Goal: Task Accomplishment & Management: Use online tool/utility

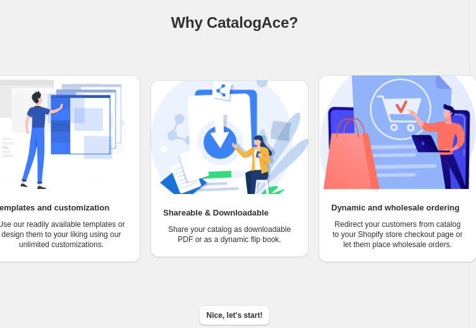
scroll to position [87, 0]
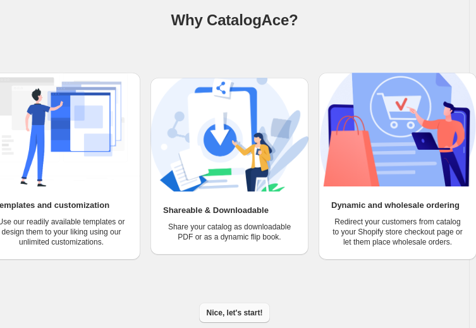
click at [234, 313] on span "Nice, let's start!" at bounding box center [235, 313] width 56 height 10
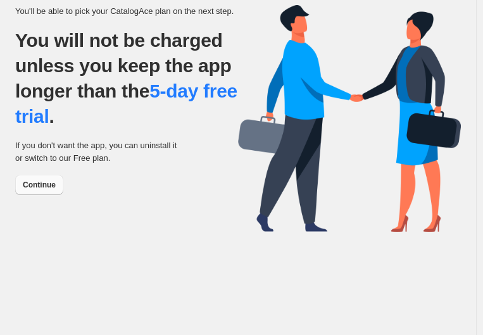
click at [42, 183] on span "Continue" at bounding box center [39, 185] width 33 height 10
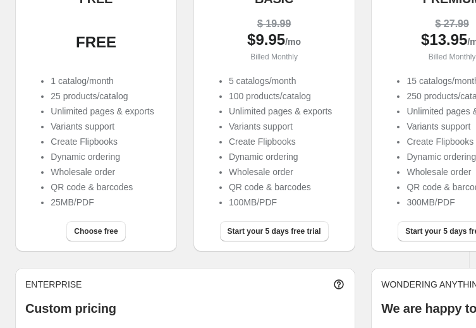
scroll to position [190, 0]
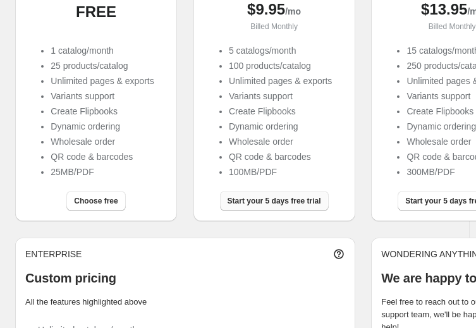
click at [268, 200] on span "Start your 5 days free trial" at bounding box center [275, 201] width 94 height 10
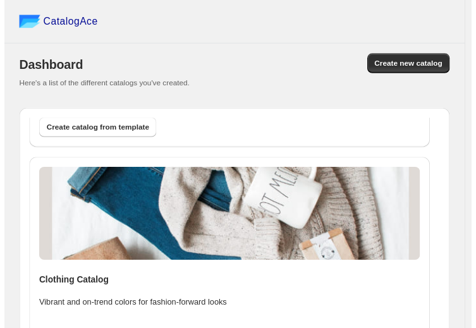
scroll to position [205, 0]
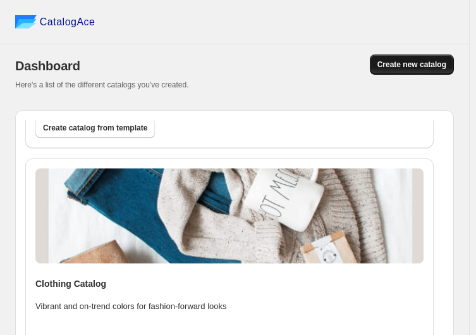
click at [425, 68] on span "Create new catalog" at bounding box center [412, 64] width 69 height 10
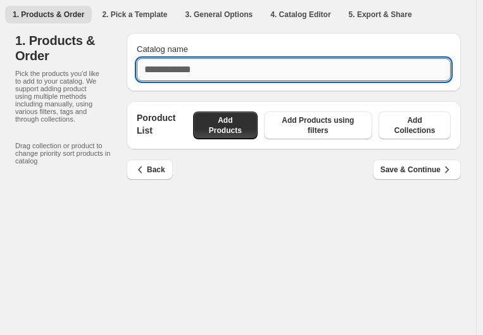
click at [226, 65] on input "Catalog name" at bounding box center [294, 69] width 314 height 23
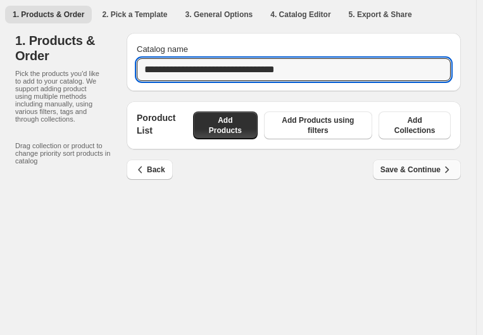
type input "**********"
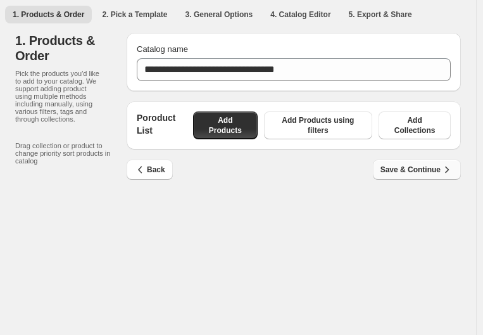
click at [400, 164] on span "Save & Continue" at bounding box center [416, 169] width 73 height 13
click at [231, 121] on span "Add Products" at bounding box center [224, 125] width 49 height 20
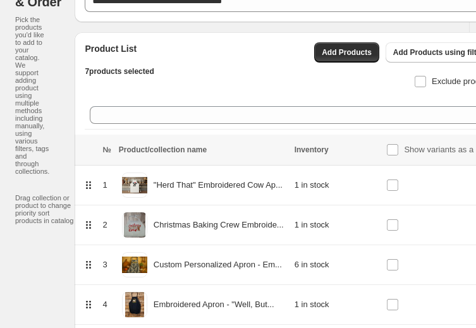
scroll to position [46, 0]
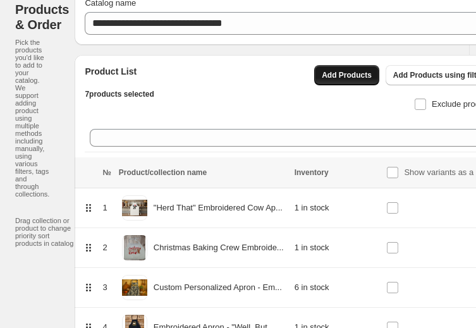
click at [350, 72] on span "Add Products" at bounding box center [347, 75] width 50 height 10
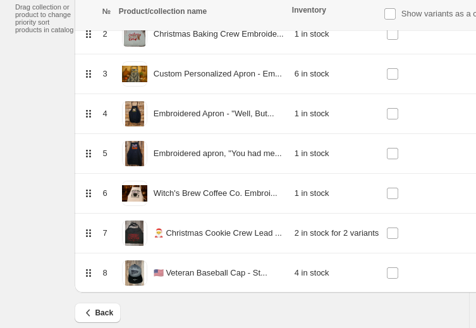
scroll to position [276, 0]
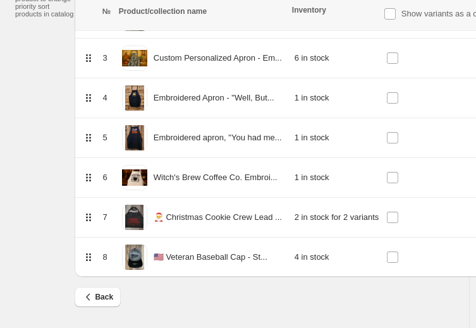
click at [89, 259] on icon at bounding box center [88, 257] width 13 height 13
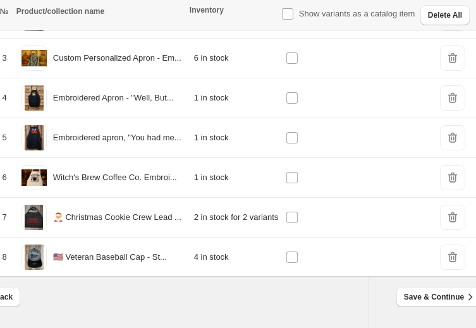
scroll to position [276, 102]
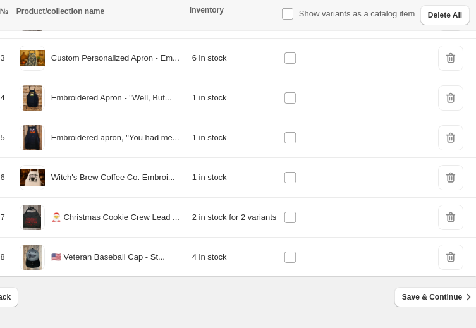
click at [445, 254] on span "DeleteIcon" at bounding box center [450, 257] width 25 height 25
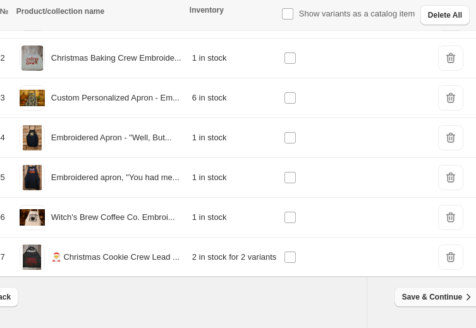
click at [426, 298] on span "Save & Continue" at bounding box center [438, 297] width 73 height 13
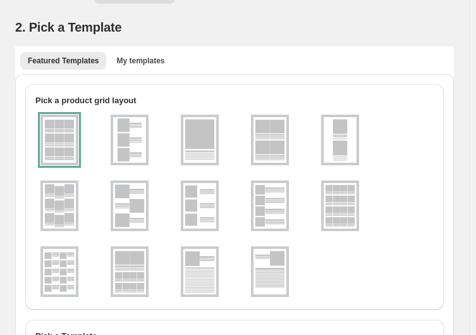
scroll to position [0, 0]
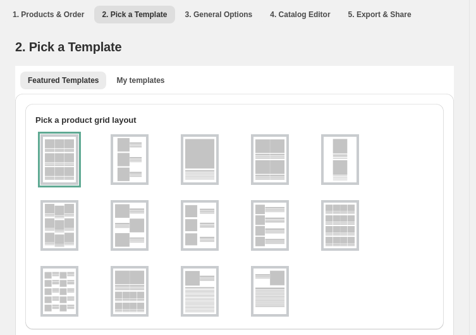
click at [55, 154] on div at bounding box center [59, 159] width 38 height 51
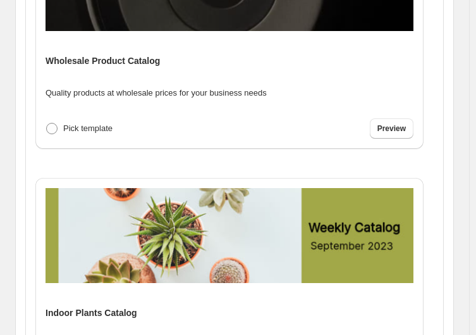
scroll to position [4743, 0]
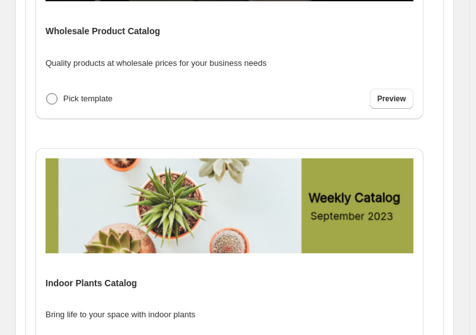
click at [52, 97] on span at bounding box center [51, 98] width 11 height 11
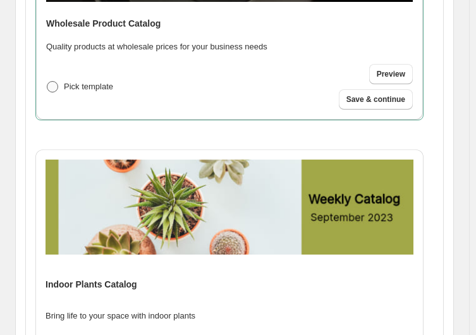
click at [52, 97] on div "Pick template Preview Save & continue" at bounding box center [229, 87] width 367 height 46
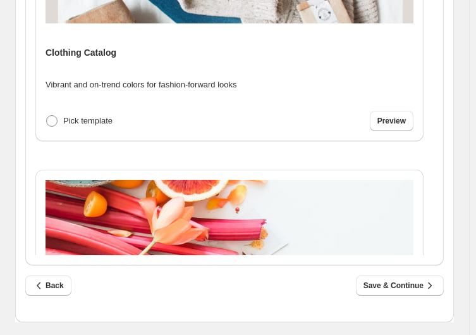
scroll to position [23, 0]
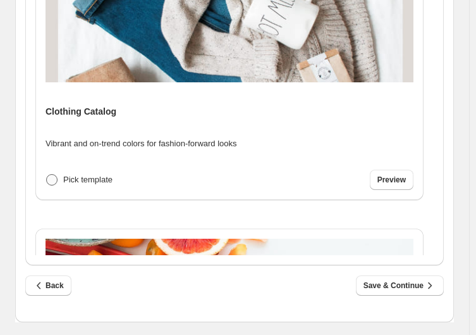
click at [64, 173] on span "Pick template" at bounding box center [87, 179] width 49 height 13
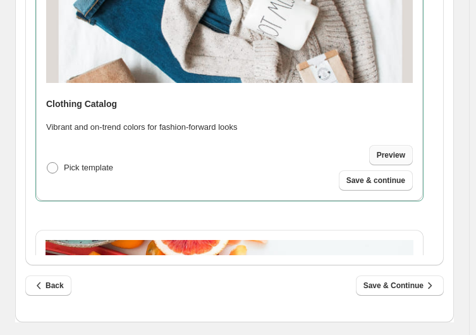
click at [392, 157] on span "Preview" at bounding box center [391, 155] width 28 height 10
click at [389, 280] on span "Save & Continue" at bounding box center [400, 285] width 73 height 13
select select "**********"
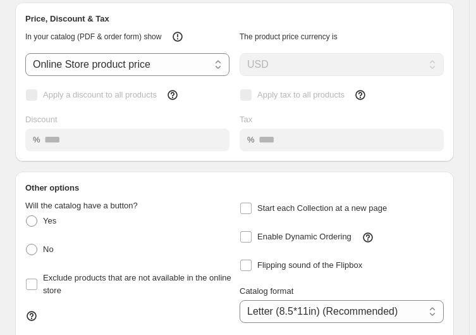
scroll to position [126, 0]
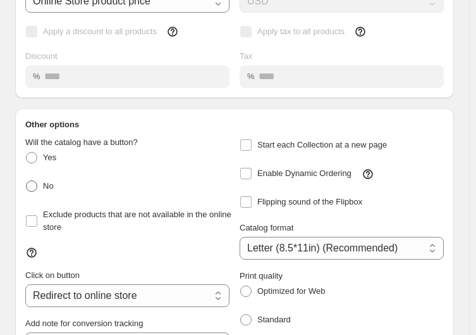
click at [32, 187] on span at bounding box center [31, 185] width 11 height 11
select select "**********"
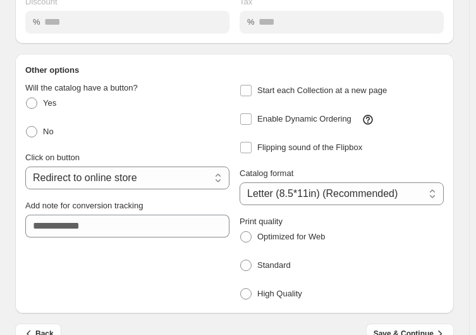
scroll to position [202, 0]
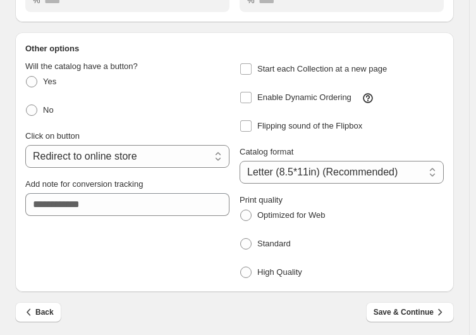
click at [403, 307] on span "Save & Continue" at bounding box center [410, 311] width 73 height 13
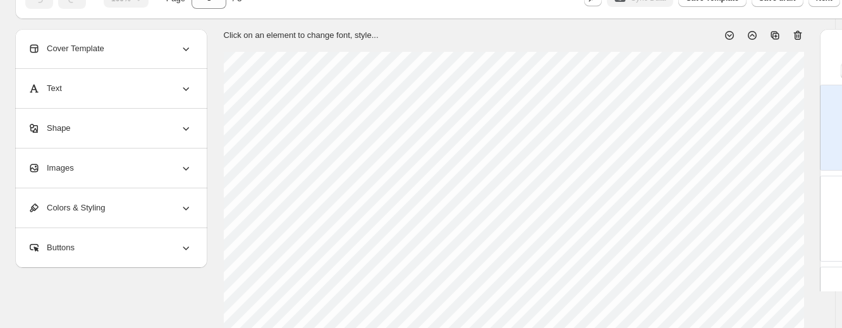
scroll to position [0, 0]
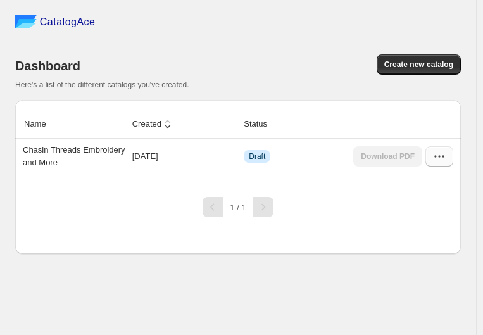
click at [439, 155] on icon "button" at bounding box center [439, 156] width 13 height 13
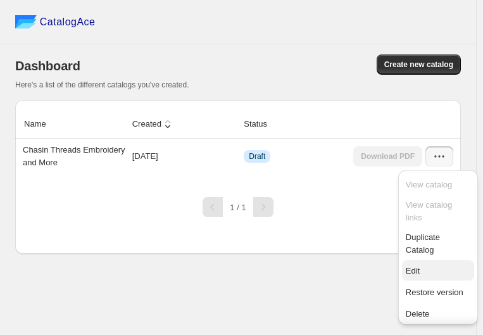
click at [410, 271] on span "Edit" at bounding box center [412, 270] width 14 height 9
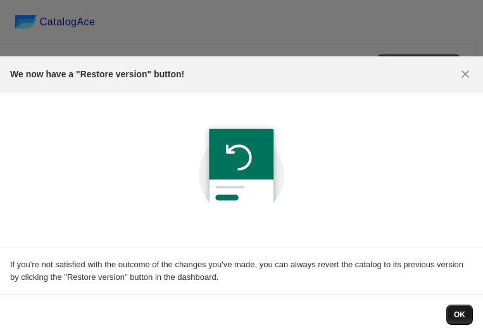
click at [452, 308] on button "OK" at bounding box center [459, 314] width 27 height 20
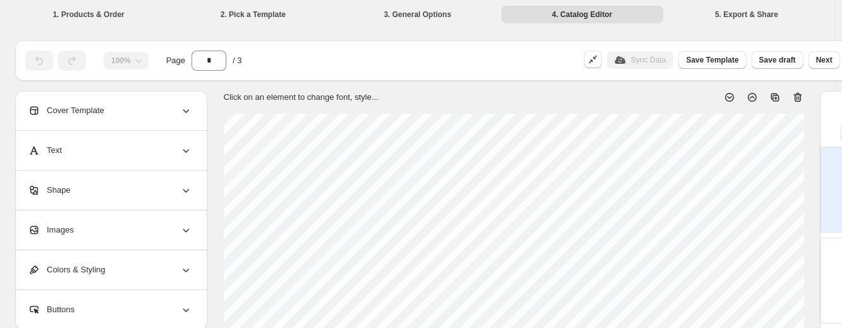
click at [83, 13] on li "1. Products & Order" at bounding box center [89, 14] width 162 height 18
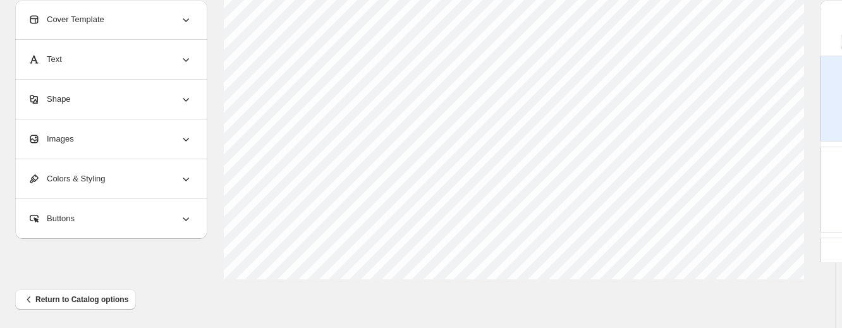
scroll to position [589, 0]
click at [87, 296] on span "Return to Catalog options" at bounding box center [76, 296] width 106 height 13
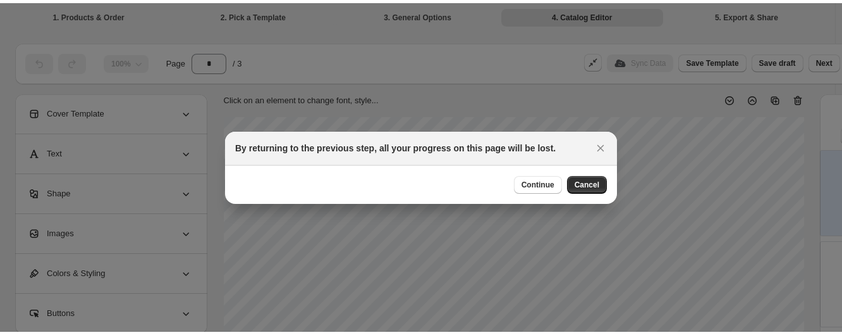
scroll to position [582, 0]
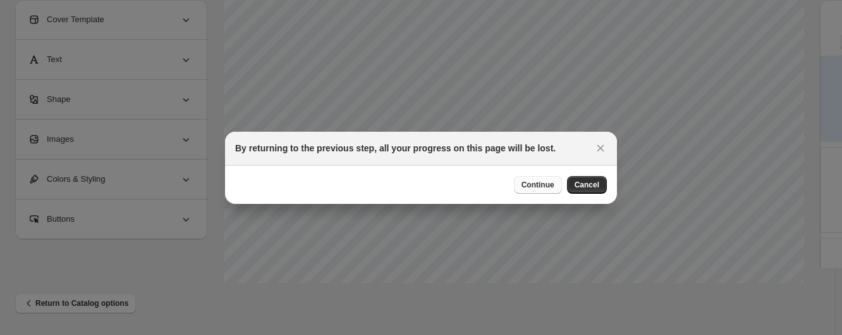
click at [482, 187] on span "Continue" at bounding box center [538, 185] width 33 height 10
select select "**********"
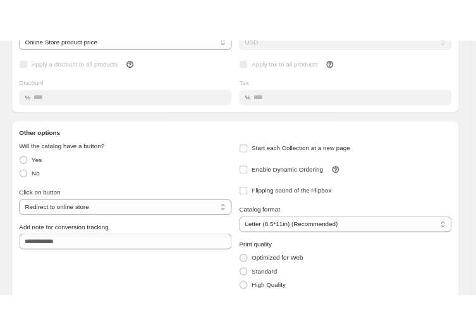
scroll to position [0, 0]
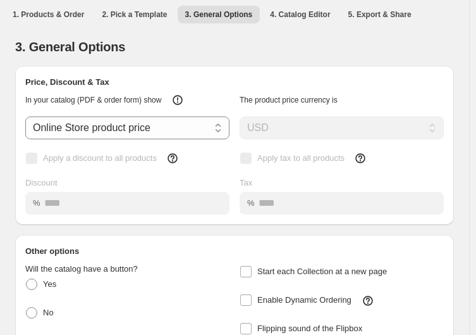
click at [59, 13] on li "1. Products & Order" at bounding box center [48, 14] width 87 height 18
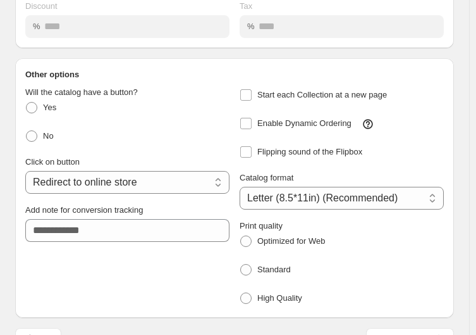
scroll to position [202, 0]
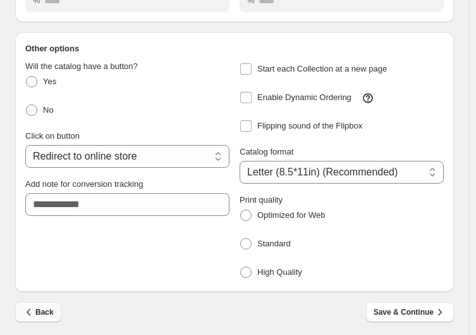
click at [32, 310] on icon "button" at bounding box center [29, 311] width 13 height 13
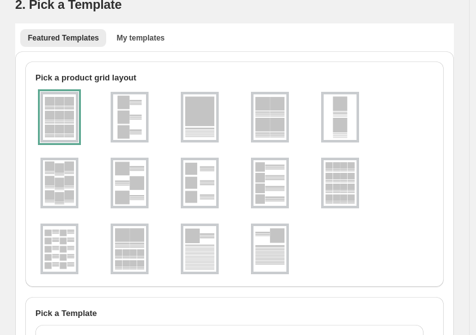
scroll to position [63, 0]
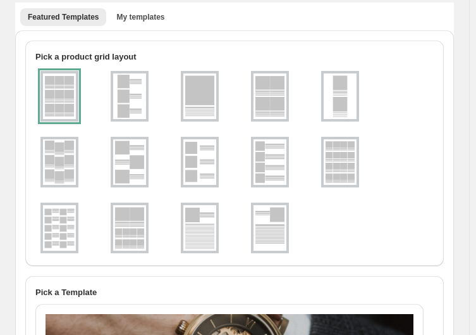
click at [270, 166] on img at bounding box center [270, 162] width 33 height 46
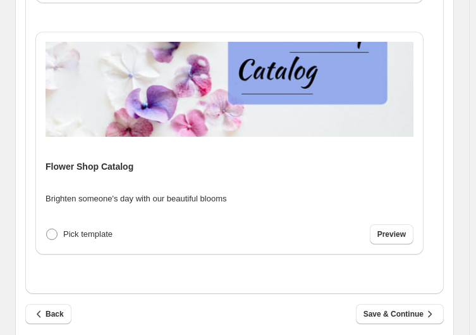
scroll to position [618, 0]
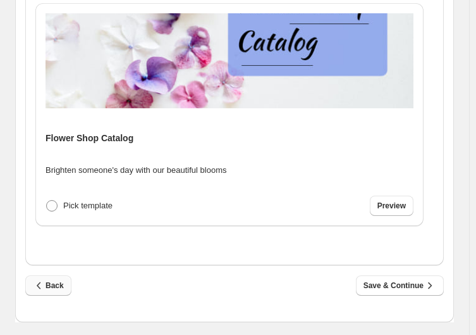
click at [51, 281] on span "Back" at bounding box center [48, 285] width 31 height 13
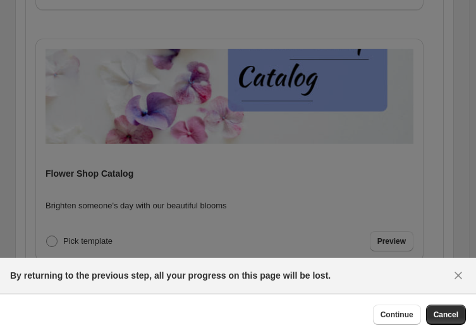
scroll to position [0, 0]
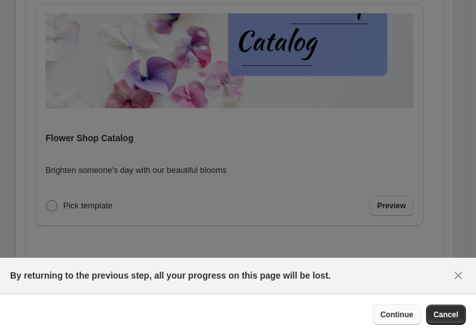
click at [403, 313] on span "Continue" at bounding box center [397, 314] width 33 height 10
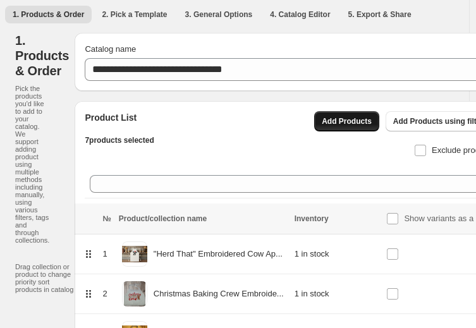
click at [357, 121] on span "Add Products" at bounding box center [347, 121] width 50 height 10
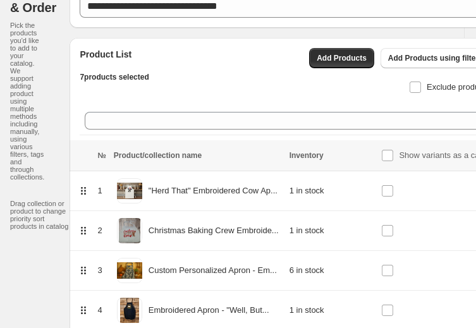
scroll to position [63, 0]
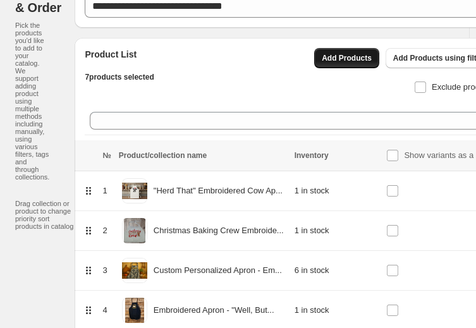
click at [352, 56] on span "Add Products" at bounding box center [347, 58] width 50 height 10
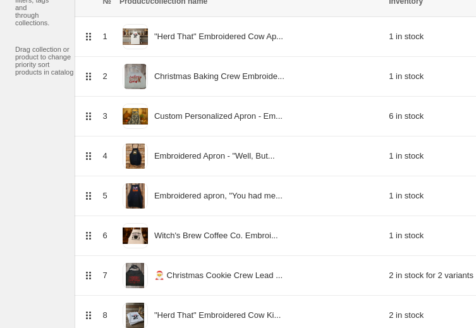
scroll to position [379, 0]
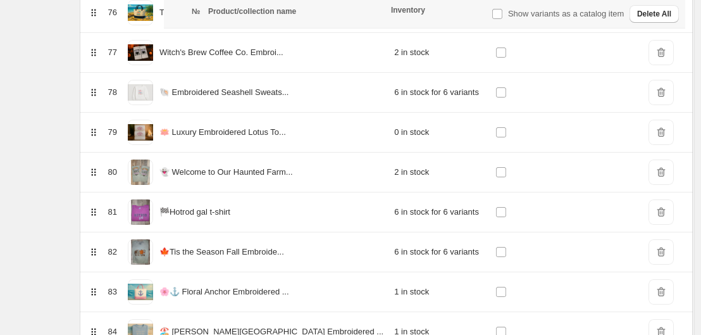
scroll to position [3497, 0]
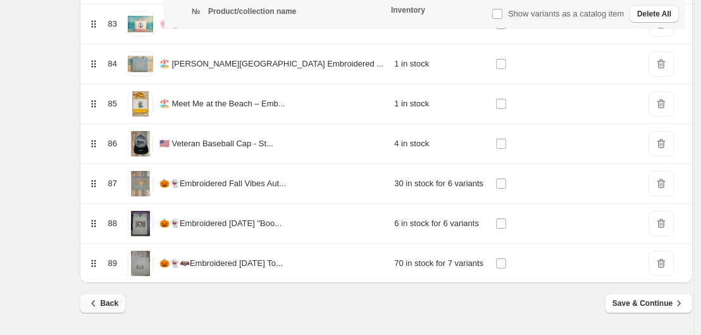
click at [118, 305] on span "Back" at bounding box center [102, 303] width 31 height 13
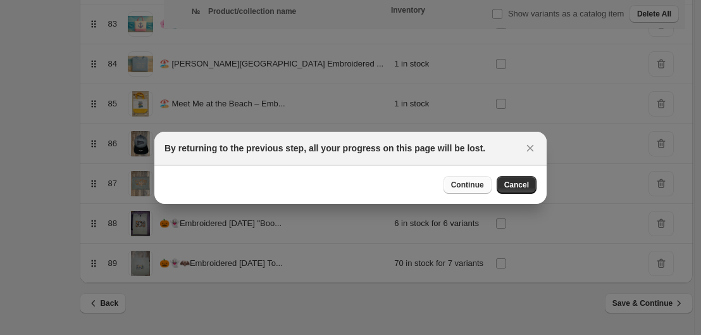
click at [461, 183] on span "Continue" at bounding box center [467, 185] width 33 height 10
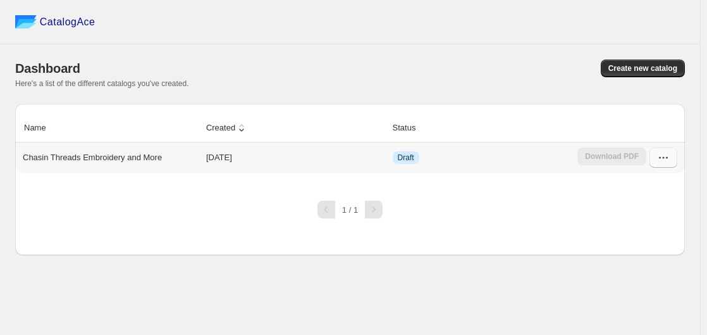
click at [482, 160] on icon "button" at bounding box center [663, 157] width 13 height 13
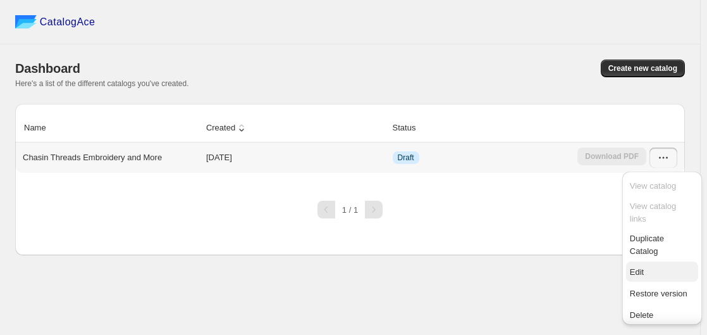
click at [482, 269] on span "Edit" at bounding box center [662, 272] width 65 height 13
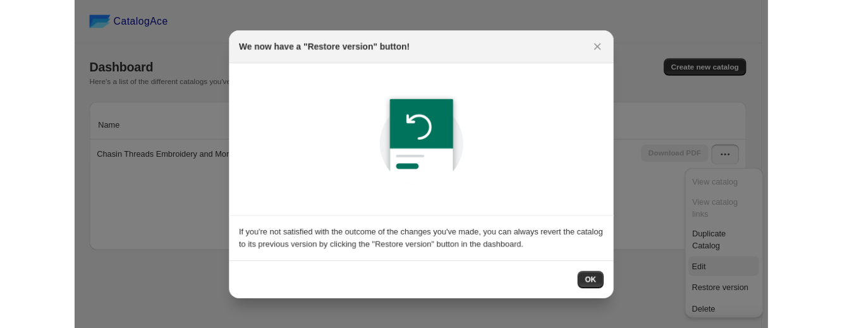
scroll to position [0, 0]
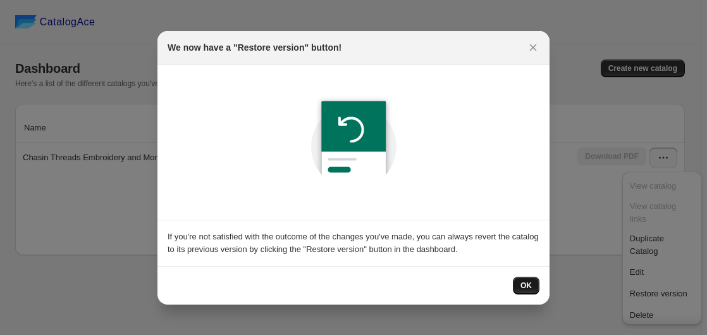
click at [482, 282] on span "OK" at bounding box center [525, 285] width 11 height 10
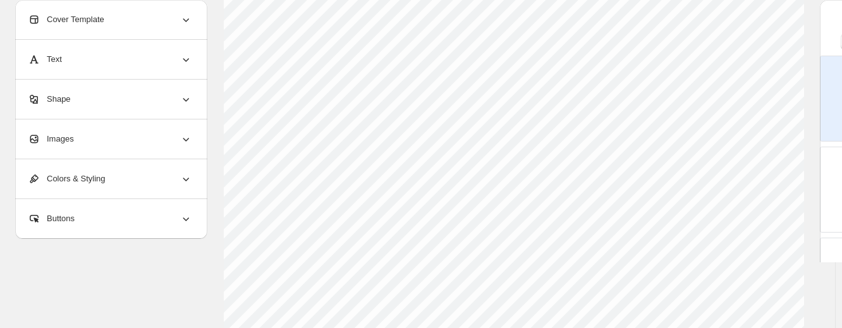
scroll to position [589, 0]
click at [92, 292] on span "Return to Catalog options" at bounding box center [76, 296] width 106 height 13
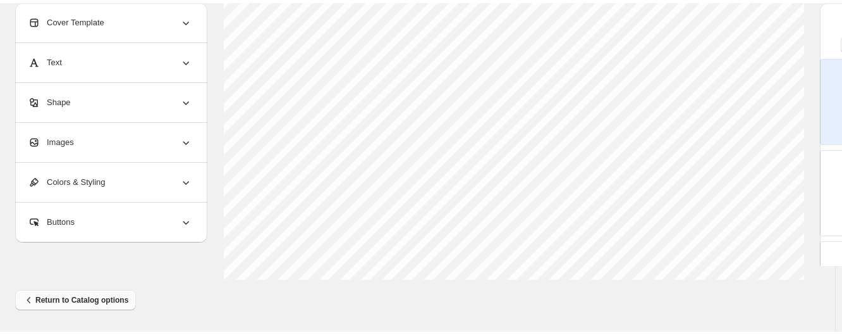
scroll to position [582, 0]
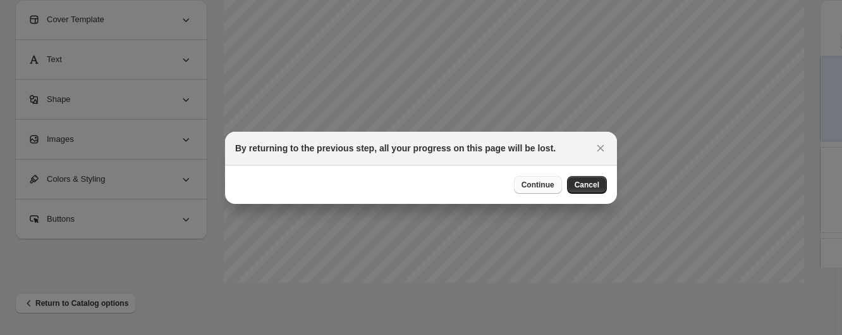
click at [482, 183] on span "Continue" at bounding box center [538, 185] width 33 height 10
select select "**********"
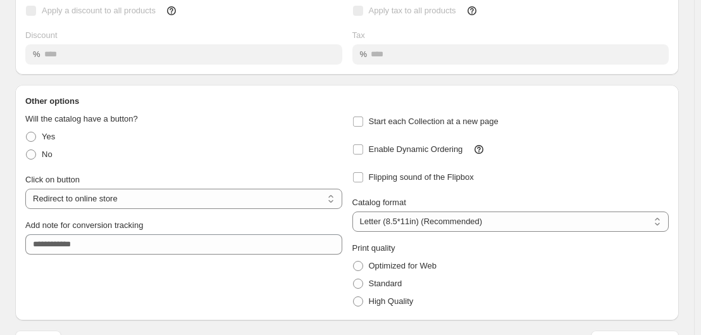
scroll to position [187, 0]
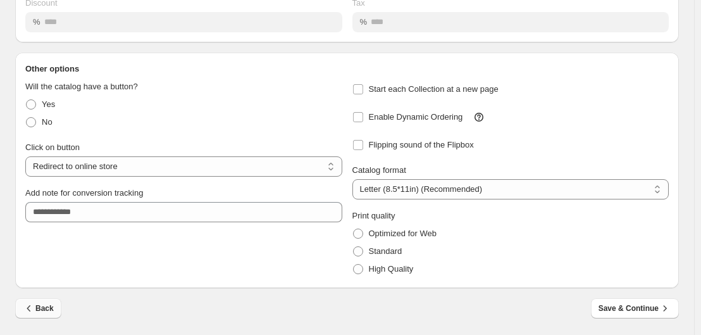
click at [44, 307] on span "Back" at bounding box center [38, 308] width 31 height 13
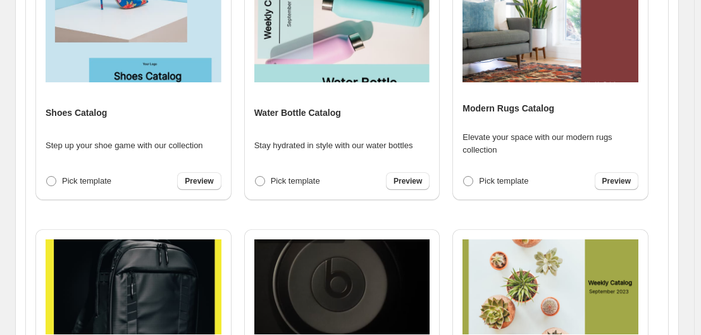
scroll to position [552, 0]
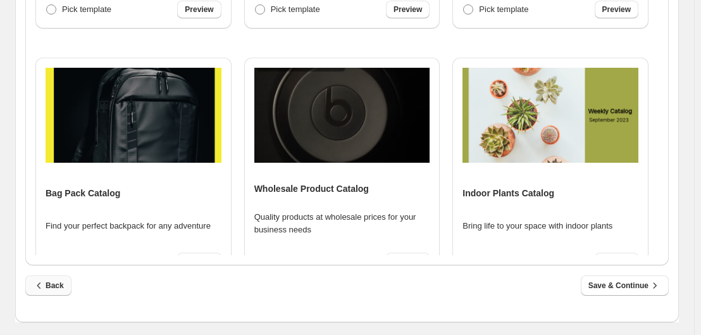
click at [50, 288] on span "Back" at bounding box center [48, 285] width 31 height 13
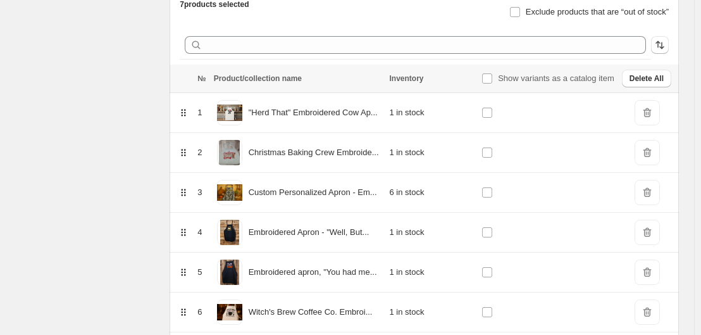
scroll to position [0, 0]
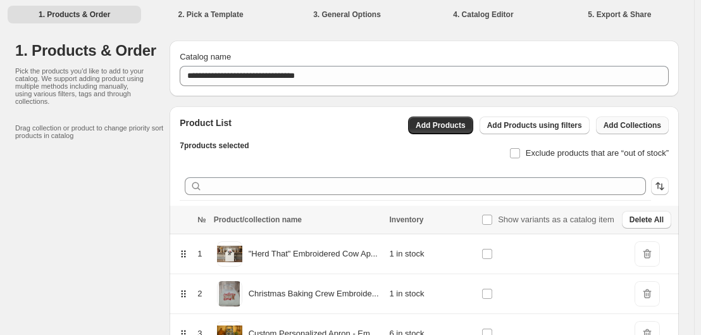
click at [482, 126] on span "Add Collections" at bounding box center [632, 125] width 58 height 10
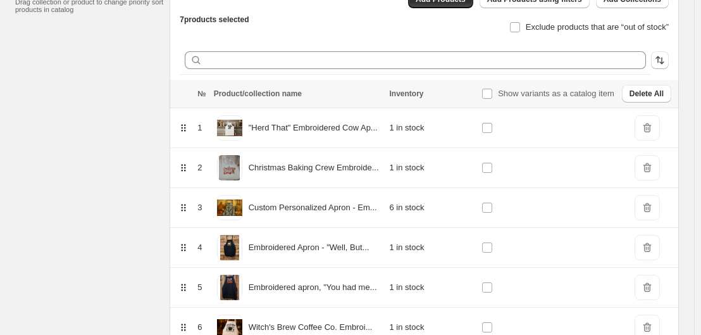
scroll to position [103, 0]
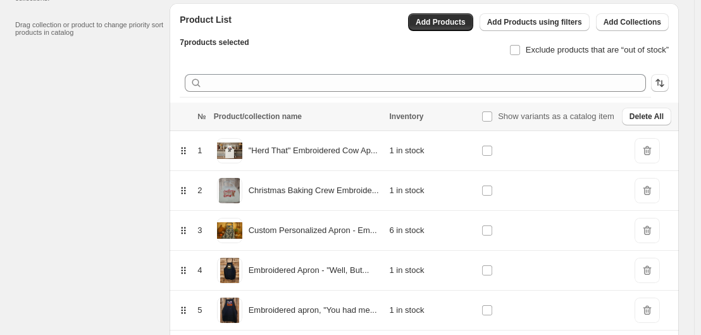
click at [482, 154] on span "DeleteIcon" at bounding box center [646, 150] width 25 height 25
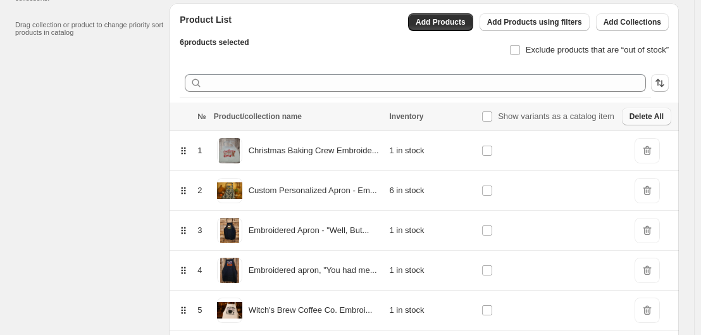
click at [482, 116] on span "Delete All" at bounding box center [646, 116] width 34 height 10
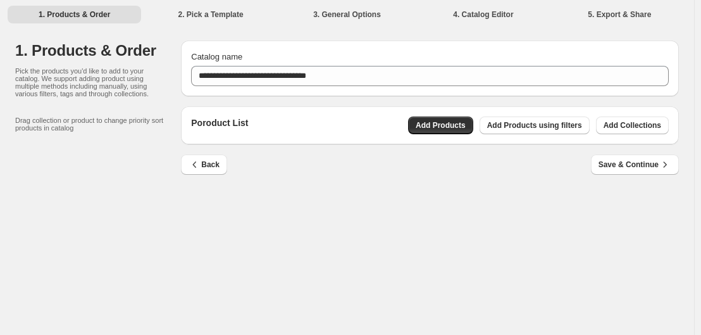
scroll to position [0, 0]
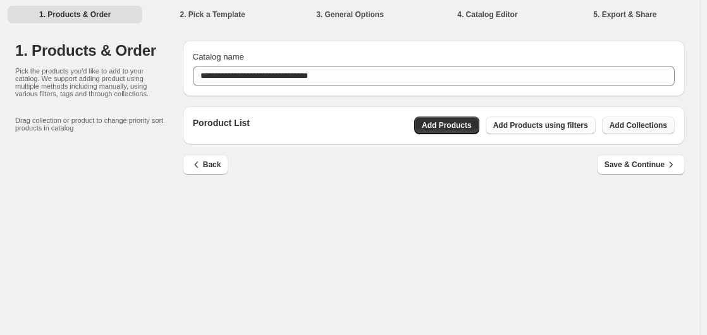
click at [482, 127] on span "Add Collections" at bounding box center [639, 125] width 58 height 10
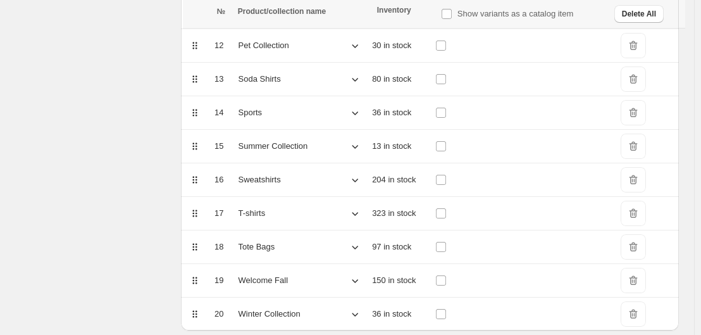
scroll to position [621, 0]
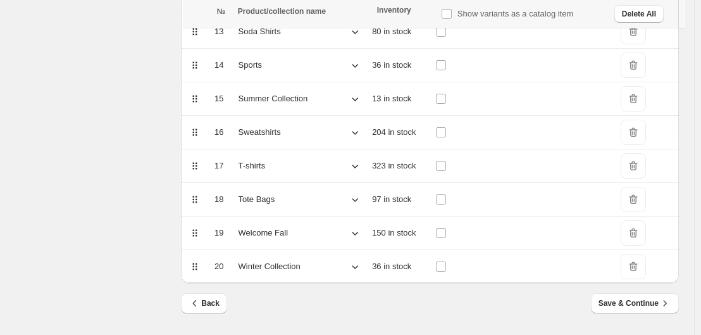
click at [482, 300] on span "Save & Continue" at bounding box center [634, 303] width 73 height 13
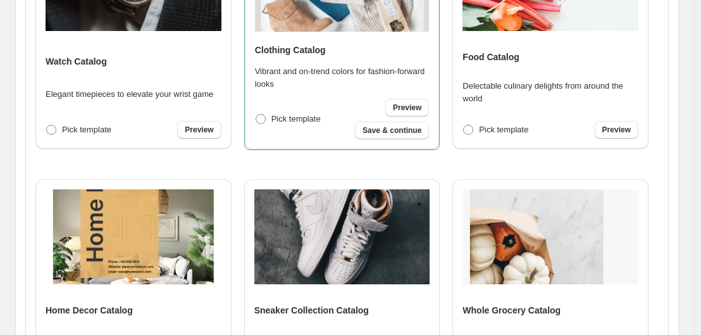
scroll to position [0, 0]
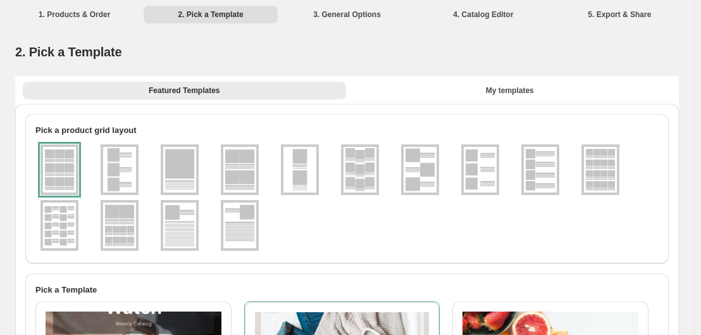
click at [482, 177] on img at bounding box center [540, 170] width 33 height 46
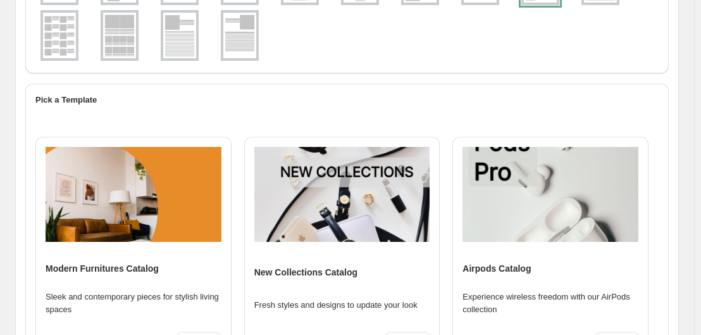
scroll to position [506, 0]
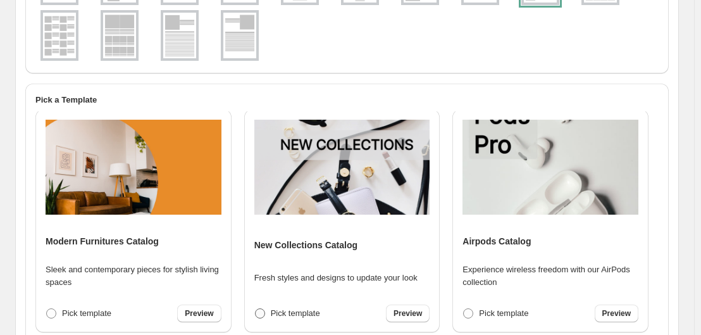
click at [260, 311] on span at bounding box center [260, 313] width 10 height 10
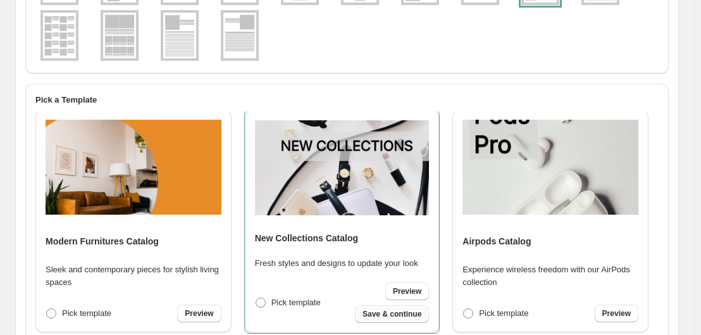
click at [382, 314] on span "Save & continue" at bounding box center [391, 314] width 59 height 10
select select "**********"
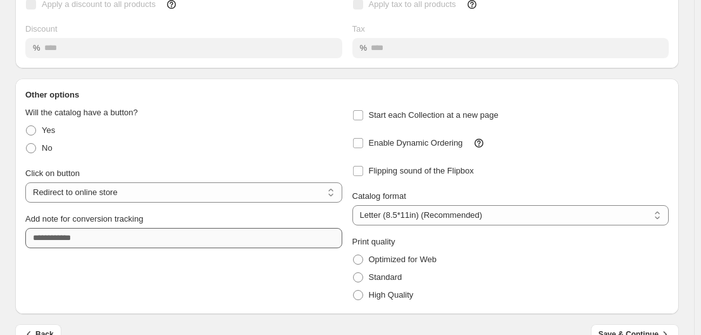
scroll to position [187, 0]
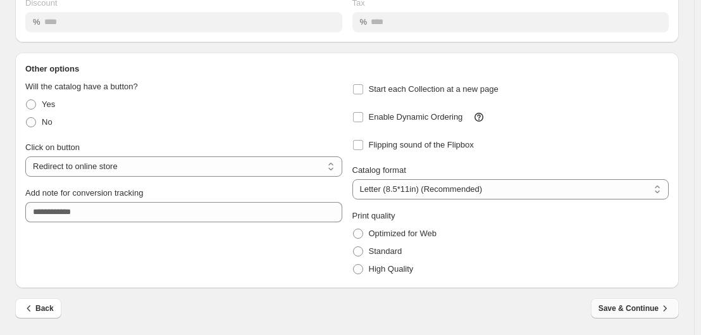
click at [482, 305] on span "Save & Continue" at bounding box center [634, 308] width 73 height 13
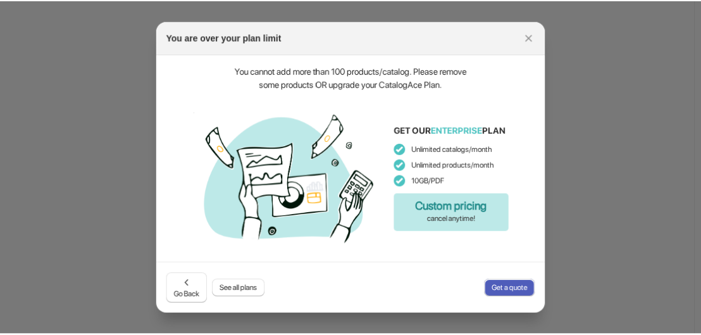
scroll to position [0, 0]
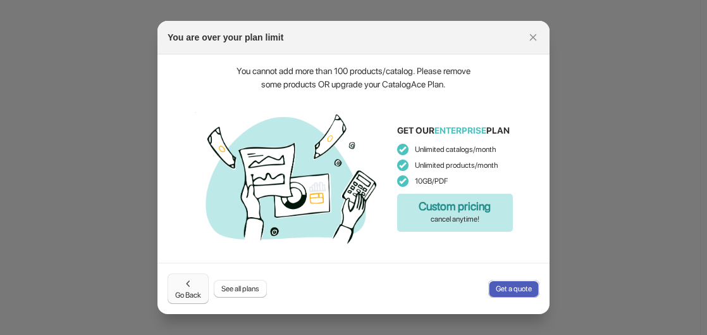
click at [192, 295] on span "Go Back" at bounding box center [188, 288] width 26 height 23
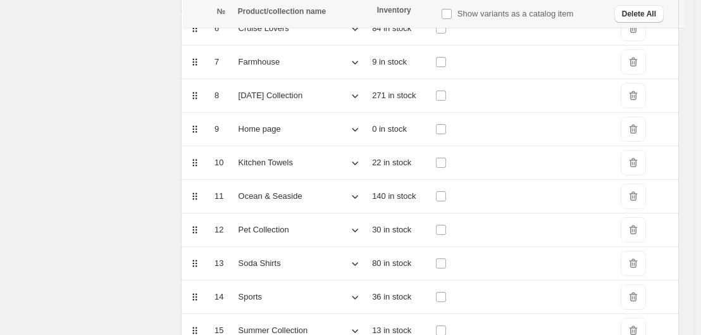
scroll to position [621, 0]
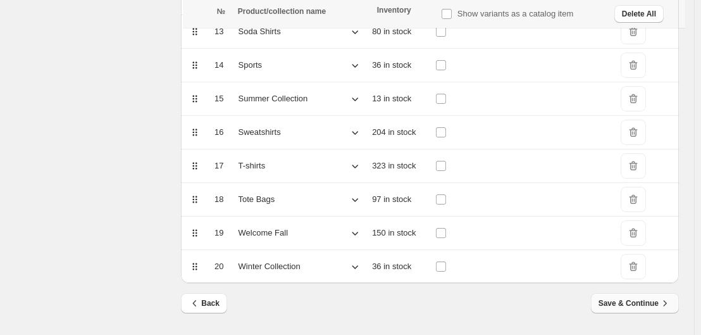
click at [482, 300] on span "Save & Continue" at bounding box center [634, 303] width 73 height 13
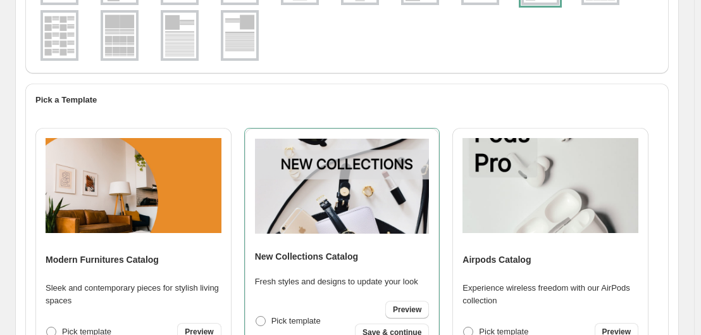
scroll to position [506, 0]
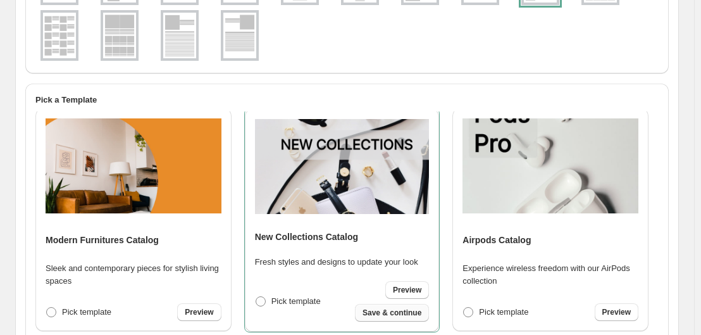
click at [391, 311] on span "Save & continue" at bounding box center [391, 312] width 59 height 10
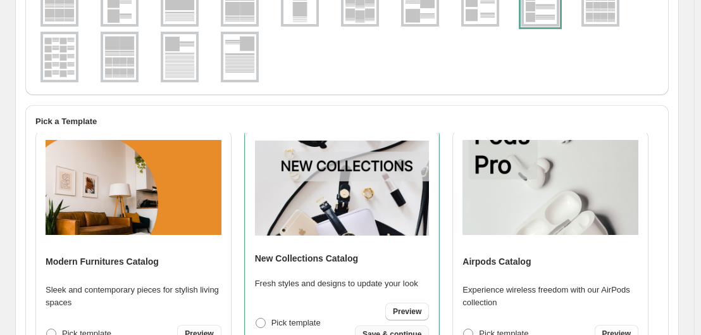
select select "**********"
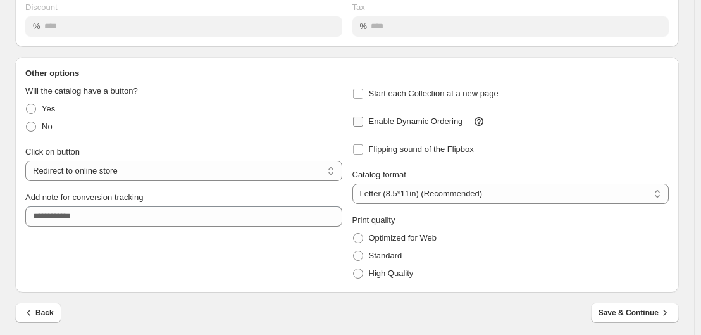
scroll to position [187, 0]
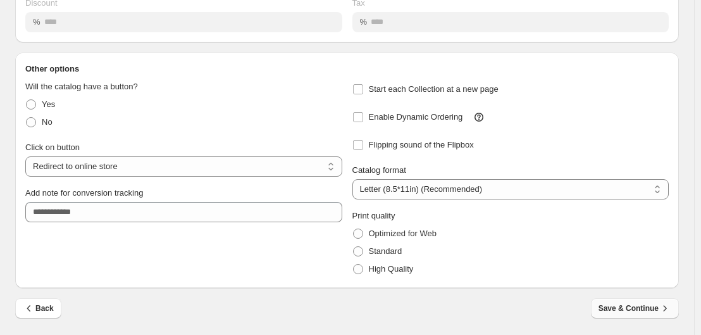
click at [482, 305] on span "Save & Continue" at bounding box center [634, 308] width 73 height 13
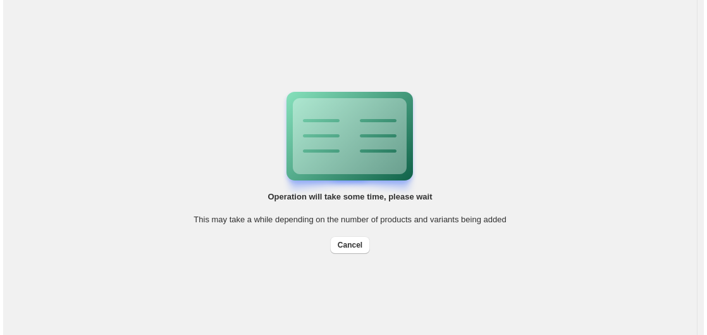
scroll to position [0, 0]
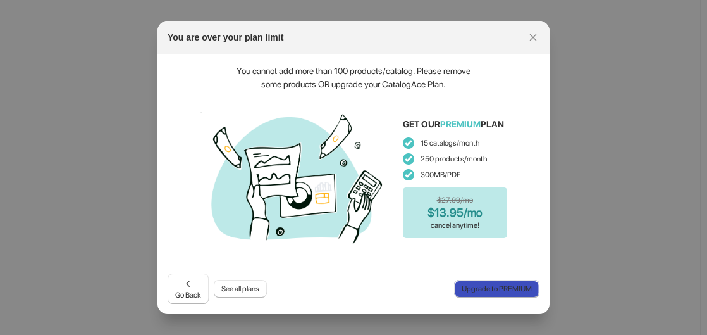
click at [482, 288] on span "Upgrade to PREMIUM" at bounding box center [497, 288] width 70 height 10
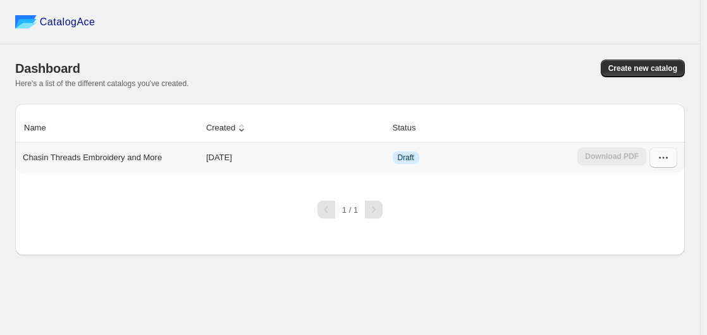
click at [664, 159] on icon "button" at bounding box center [663, 157] width 13 height 13
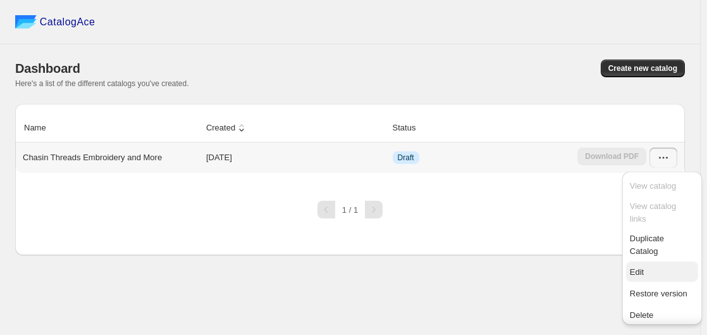
click at [644, 268] on span "Edit" at bounding box center [662, 272] width 65 height 13
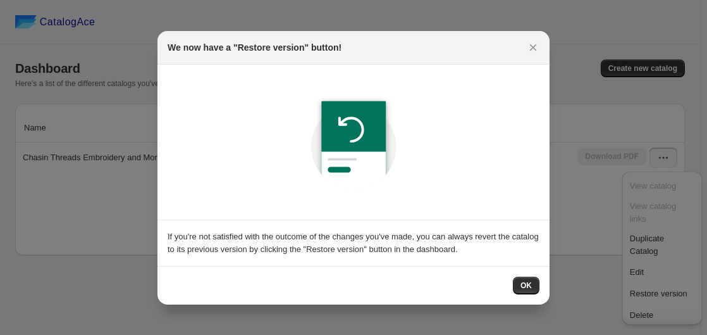
click at [531, 278] on button "OK" at bounding box center [526, 285] width 27 height 18
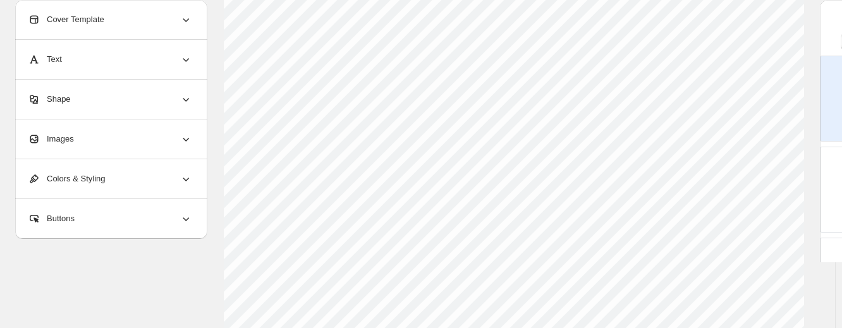
scroll to position [83, 0]
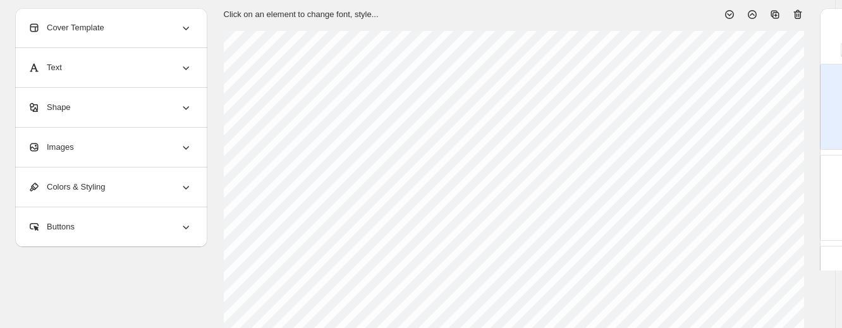
click at [148, 143] on div "Images" at bounding box center [110, 147] width 164 height 39
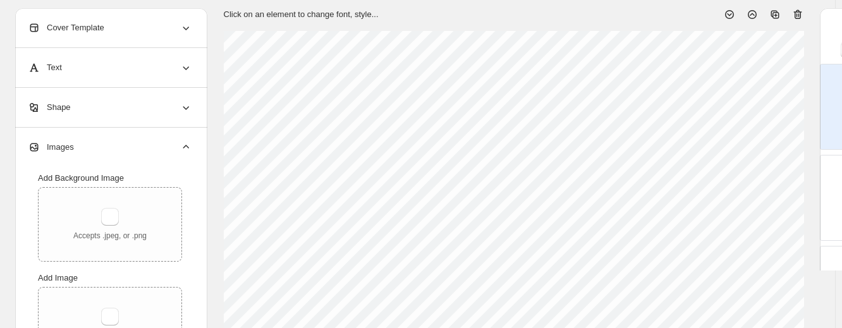
click at [148, 143] on div "Images" at bounding box center [110, 147] width 164 height 39
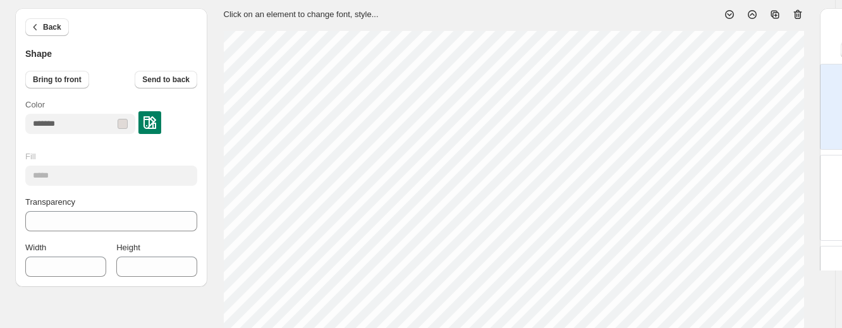
click at [156, 118] on img at bounding box center [150, 122] width 13 height 13
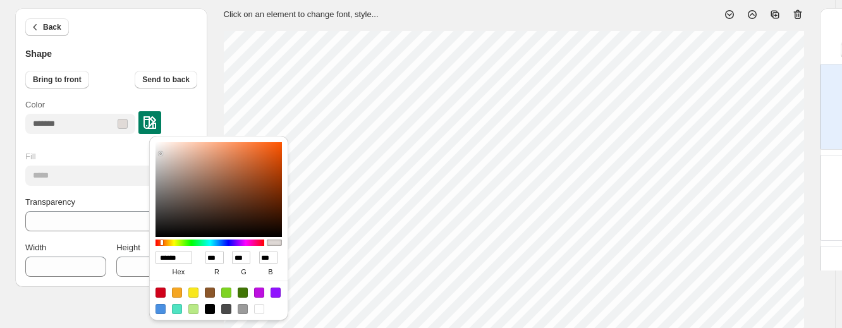
click at [156, 118] on img at bounding box center [150, 122] width 13 height 13
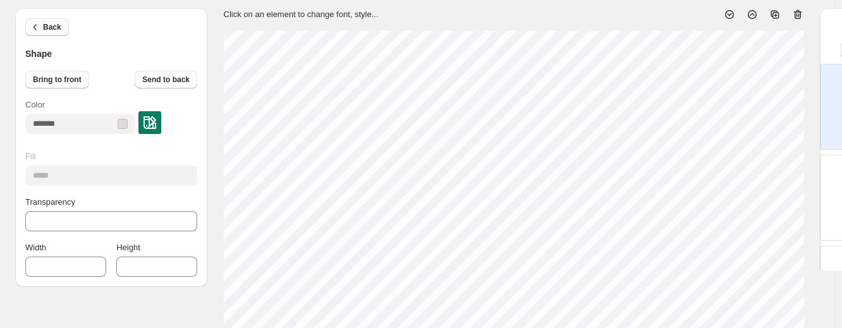
click at [48, 28] on span "Back" at bounding box center [52, 27] width 18 height 10
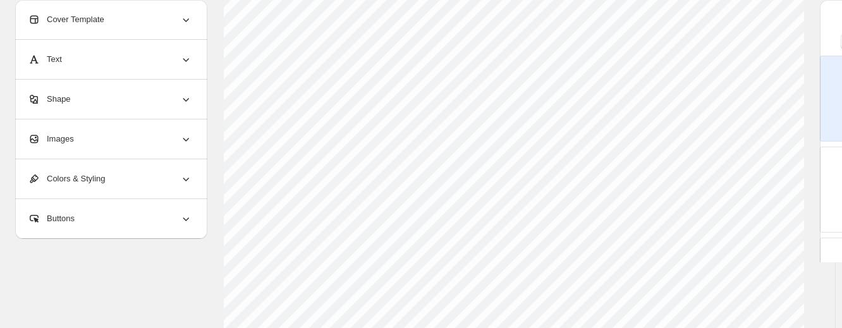
scroll to position [589, 0]
click at [88, 297] on span "Return to Catalog options" at bounding box center [76, 296] width 106 height 13
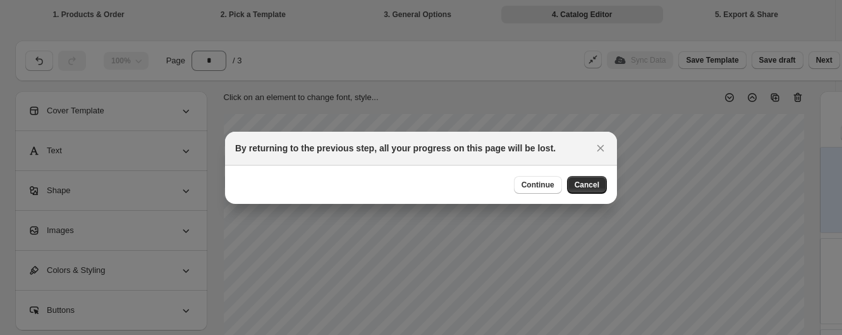
scroll to position [582, 0]
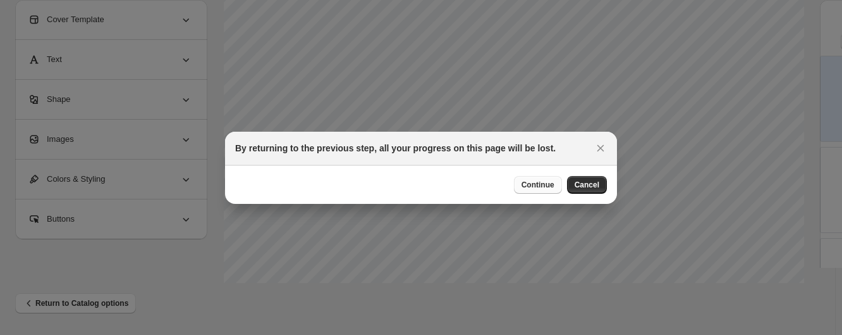
click at [541, 186] on span "Continue" at bounding box center [538, 185] width 33 height 10
select select "**********"
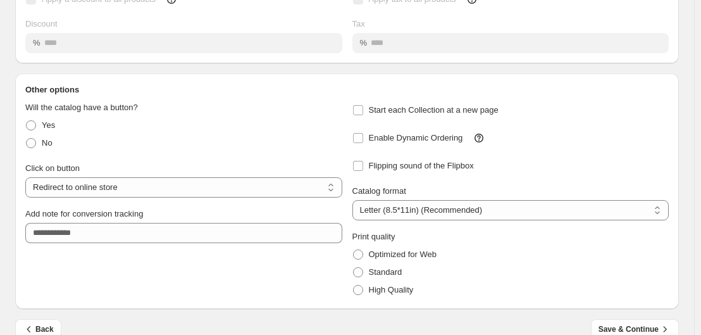
scroll to position [187, 0]
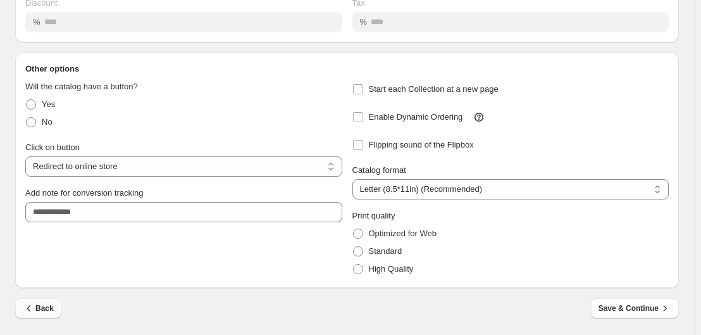
click at [44, 304] on span "Back" at bounding box center [38, 308] width 31 height 13
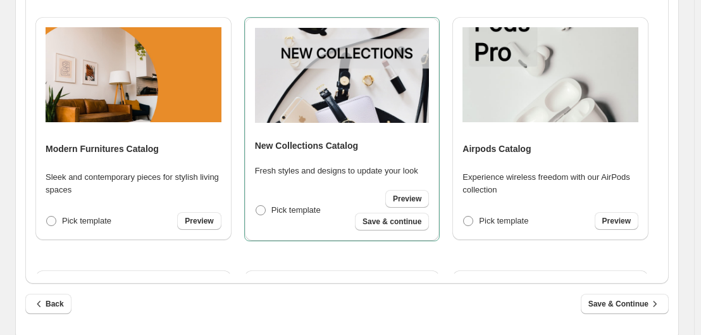
scroll to position [552, 0]
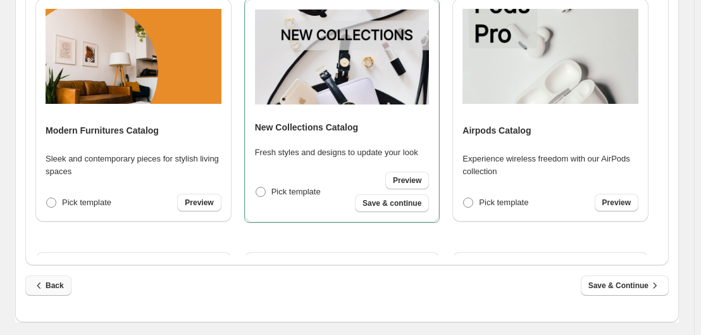
click at [44, 284] on icon "button" at bounding box center [39, 285] width 13 height 13
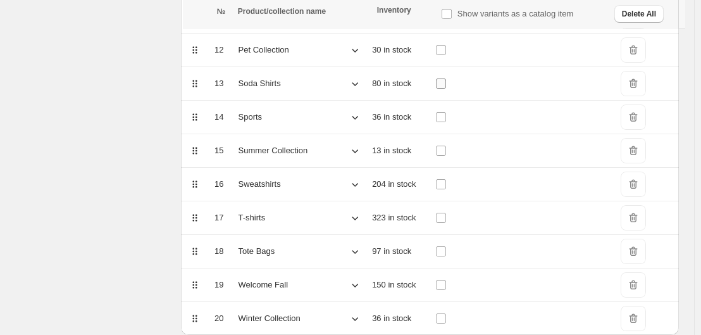
scroll to position [621, 0]
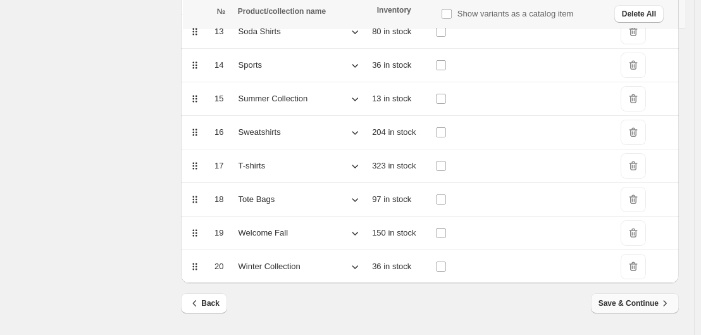
click at [622, 300] on span "Save & Continue" at bounding box center [634, 303] width 73 height 13
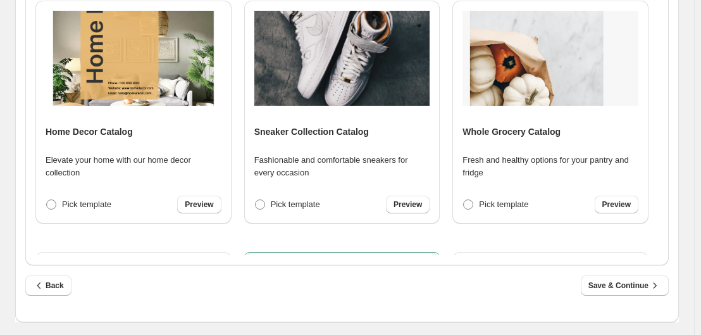
scroll to position [0, 0]
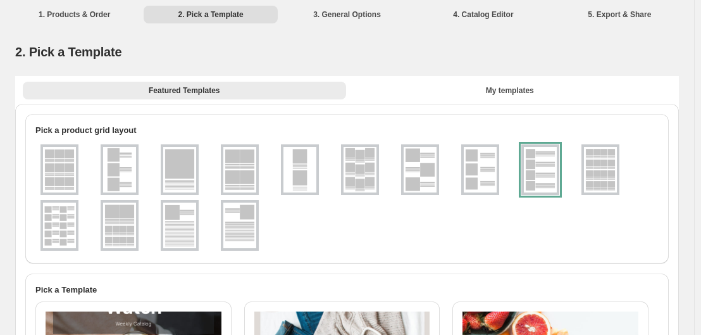
click at [536, 176] on div at bounding box center [540, 169] width 38 height 51
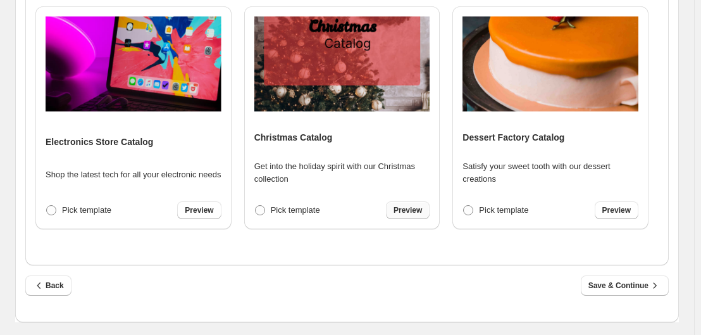
scroll to position [1505, 0]
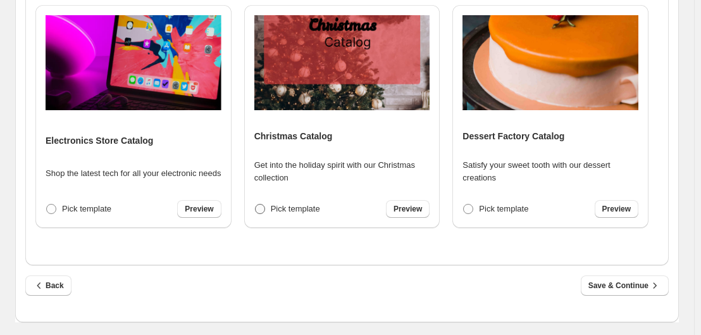
click at [258, 206] on span at bounding box center [260, 209] width 10 height 10
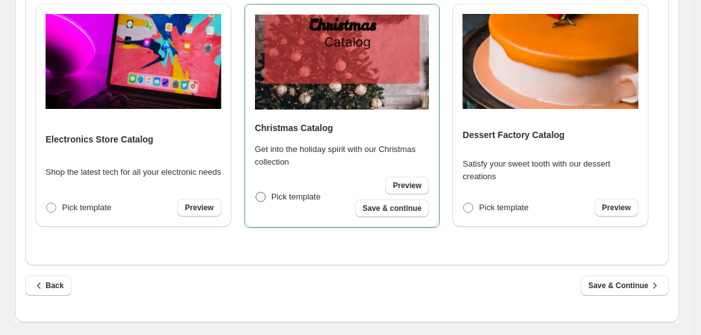
scroll to position [1504, 0]
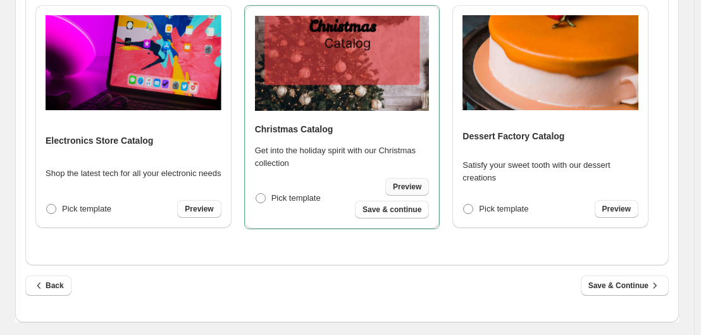
click at [396, 188] on span "Preview" at bounding box center [407, 187] width 28 height 10
click at [623, 284] on span "Save & Continue" at bounding box center [624, 285] width 73 height 13
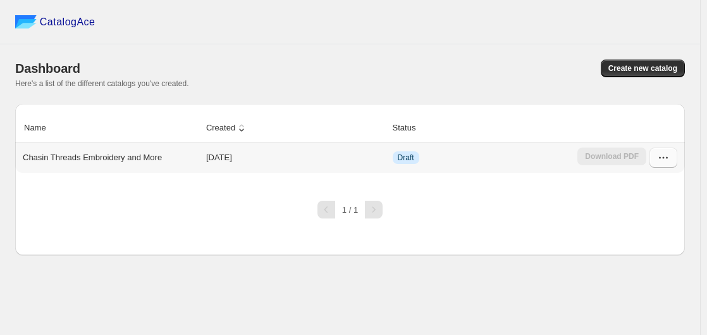
click at [668, 161] on icon "button" at bounding box center [663, 157] width 13 height 13
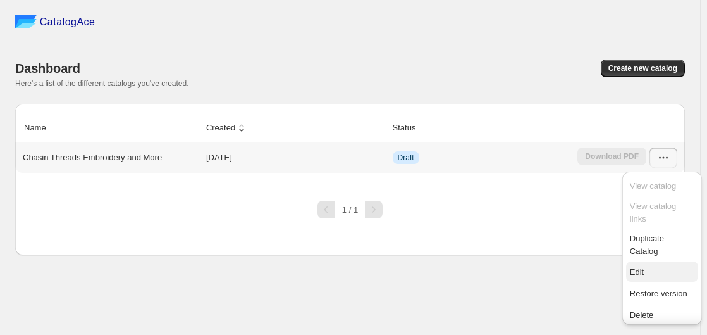
click at [646, 269] on span "Edit" at bounding box center [662, 272] width 65 height 13
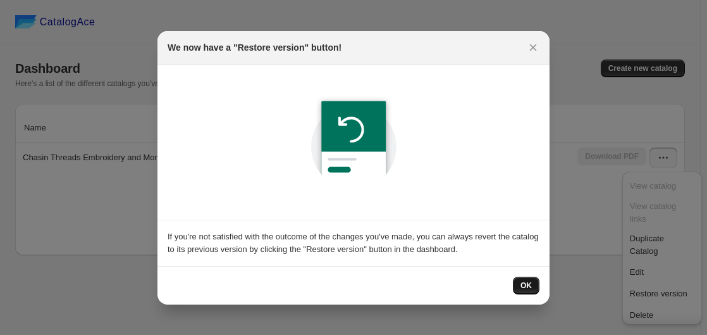
click at [530, 287] on span "OK" at bounding box center [525, 285] width 11 height 10
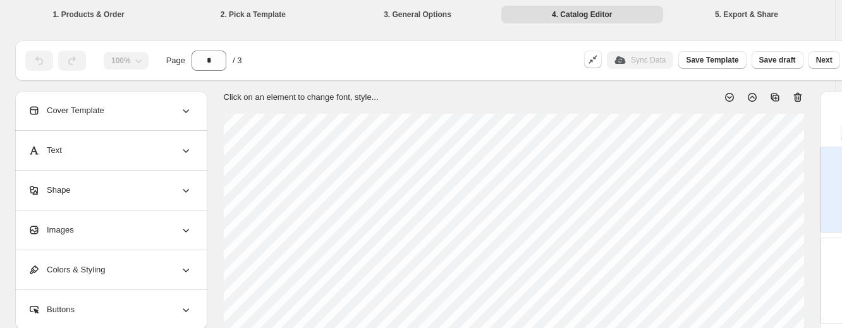
click at [254, 15] on li "2. Pick a Template" at bounding box center [253, 14] width 162 height 18
click at [706, 96] on icon at bounding box center [798, 97] width 13 height 13
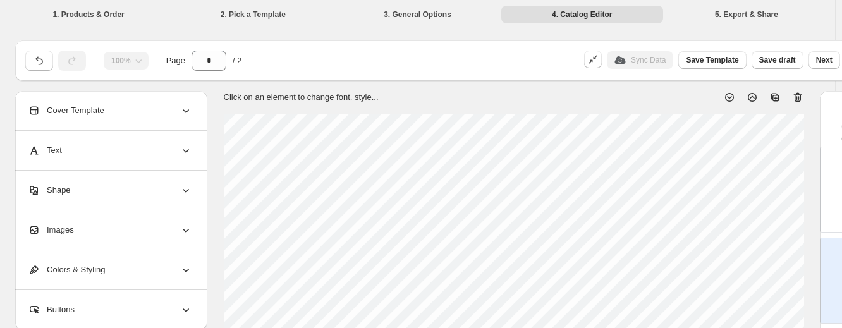
click at [706, 96] on icon at bounding box center [798, 97] width 13 height 13
type input "*"
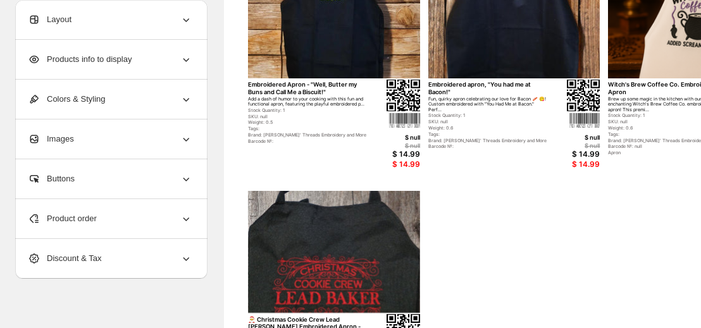
scroll to position [506, 0]
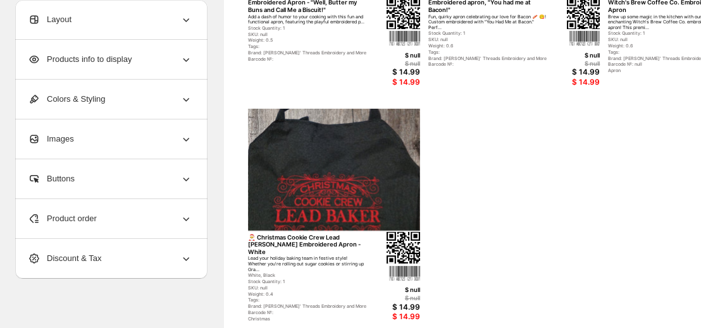
click at [185, 20] on icon at bounding box center [186, 20] width 6 height 4
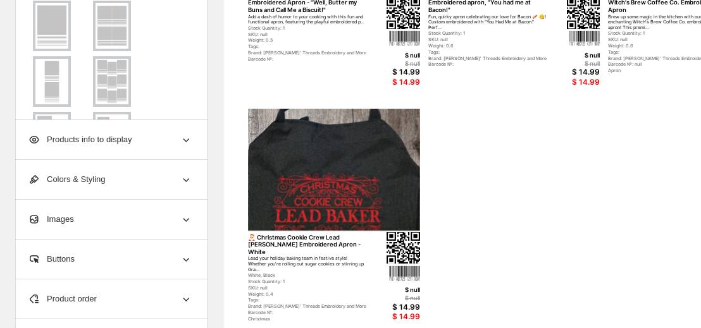
click at [178, 142] on div "Products info to display" at bounding box center [110, 139] width 164 height 39
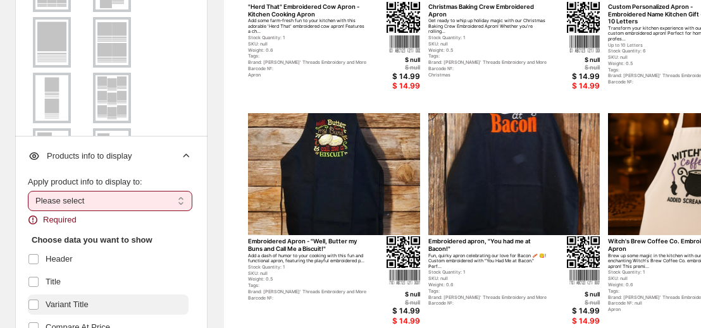
scroll to position [253, 0]
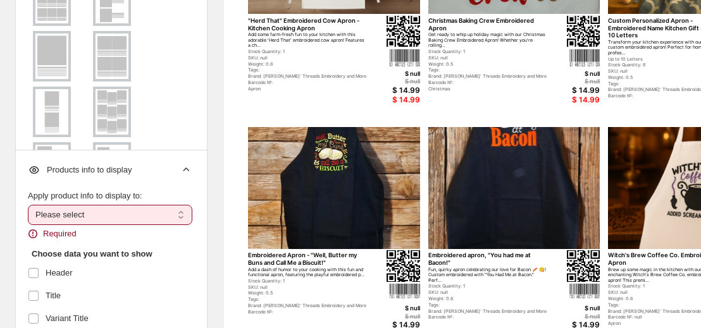
click at [123, 207] on select "**********" at bounding box center [110, 215] width 164 height 20
select select "*********"
click at [28, 205] on select "**********" at bounding box center [110, 215] width 164 height 20
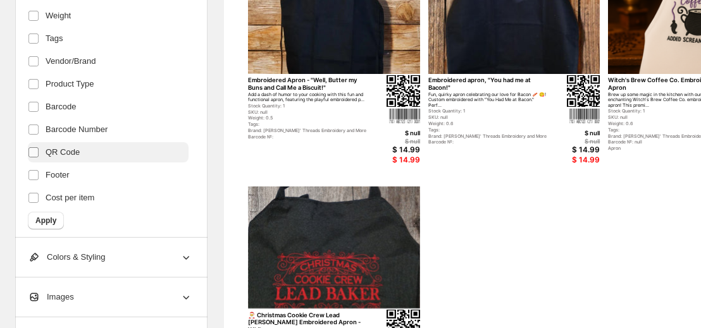
scroll to position [443, 0]
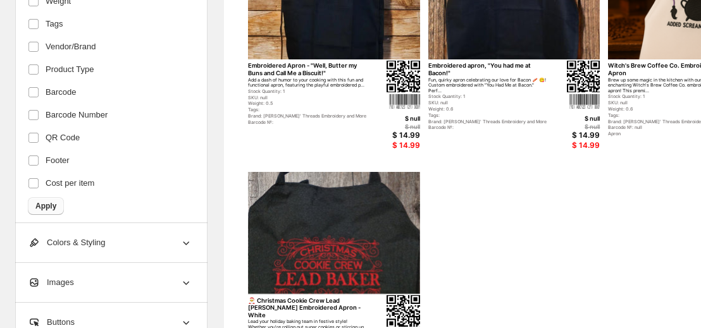
click at [35, 201] on span "Apply" at bounding box center [45, 206] width 21 height 10
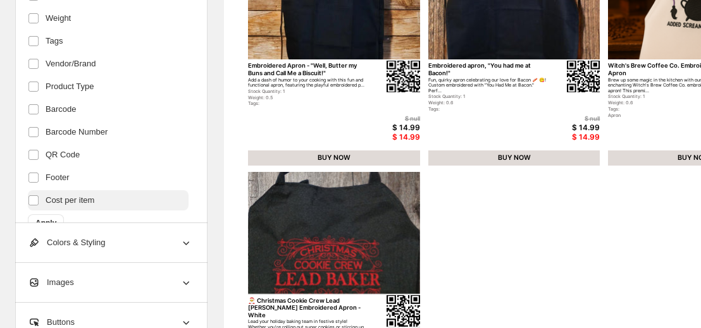
scroll to position [317, 0]
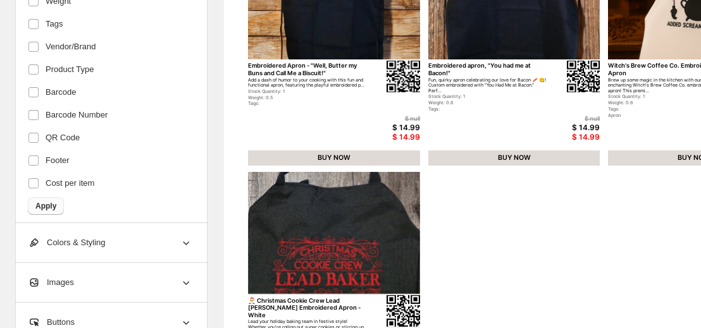
click at [51, 201] on span "Apply" at bounding box center [45, 206] width 21 height 10
click at [48, 201] on span "Apply" at bounding box center [45, 206] width 21 height 10
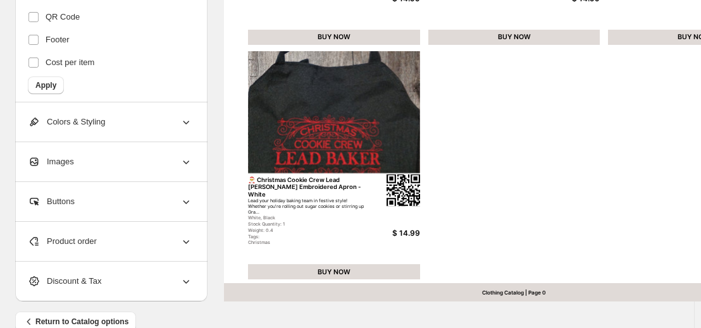
scroll to position [589, 0]
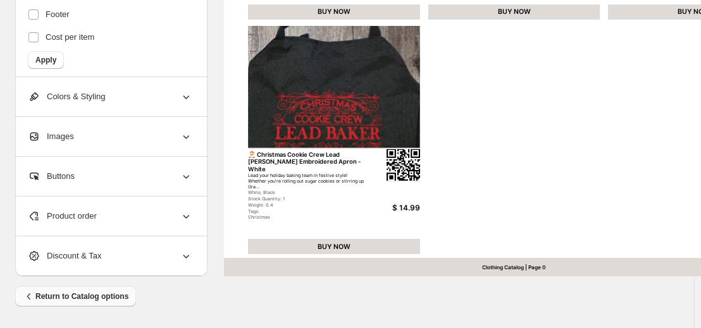
click at [94, 292] on span "Return to Catalog options" at bounding box center [76, 296] width 106 height 13
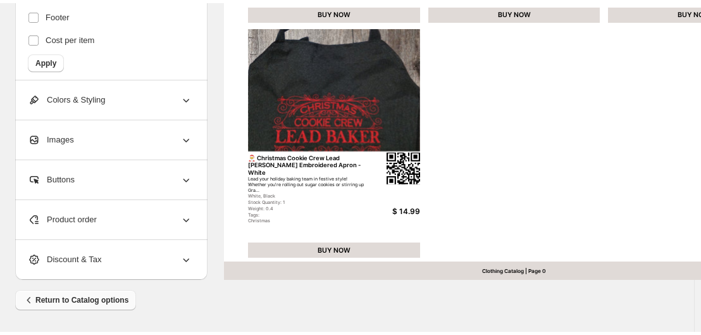
scroll to position [582, 0]
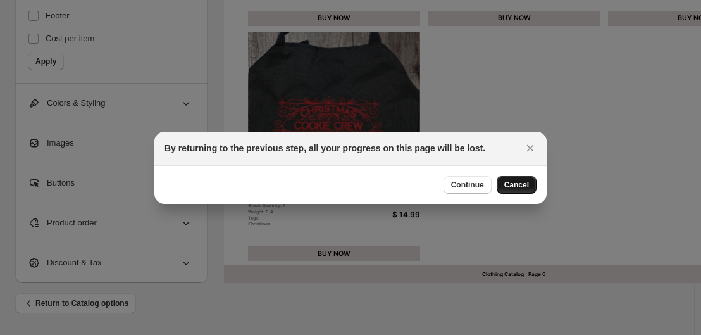
click at [517, 180] on span "Cancel" at bounding box center [516, 185] width 25 height 10
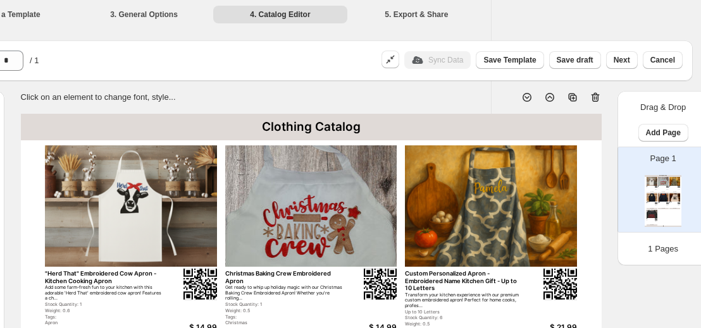
scroll to position [0, 211]
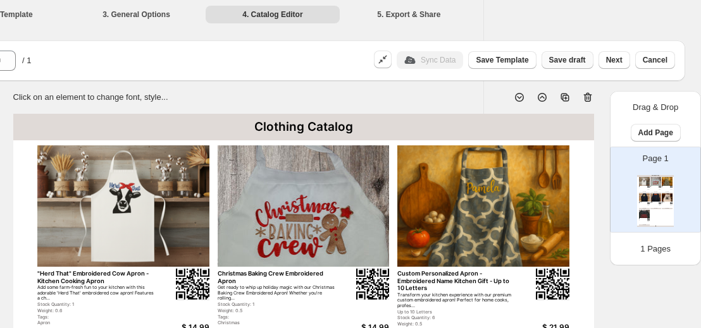
click at [574, 56] on span "Save draft" at bounding box center [567, 60] width 37 height 10
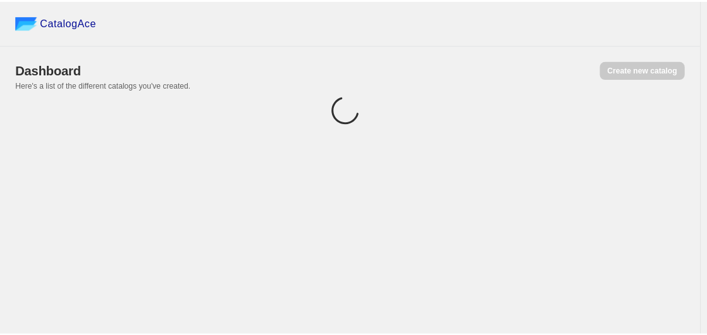
scroll to position [0, 0]
